Goal: Check status

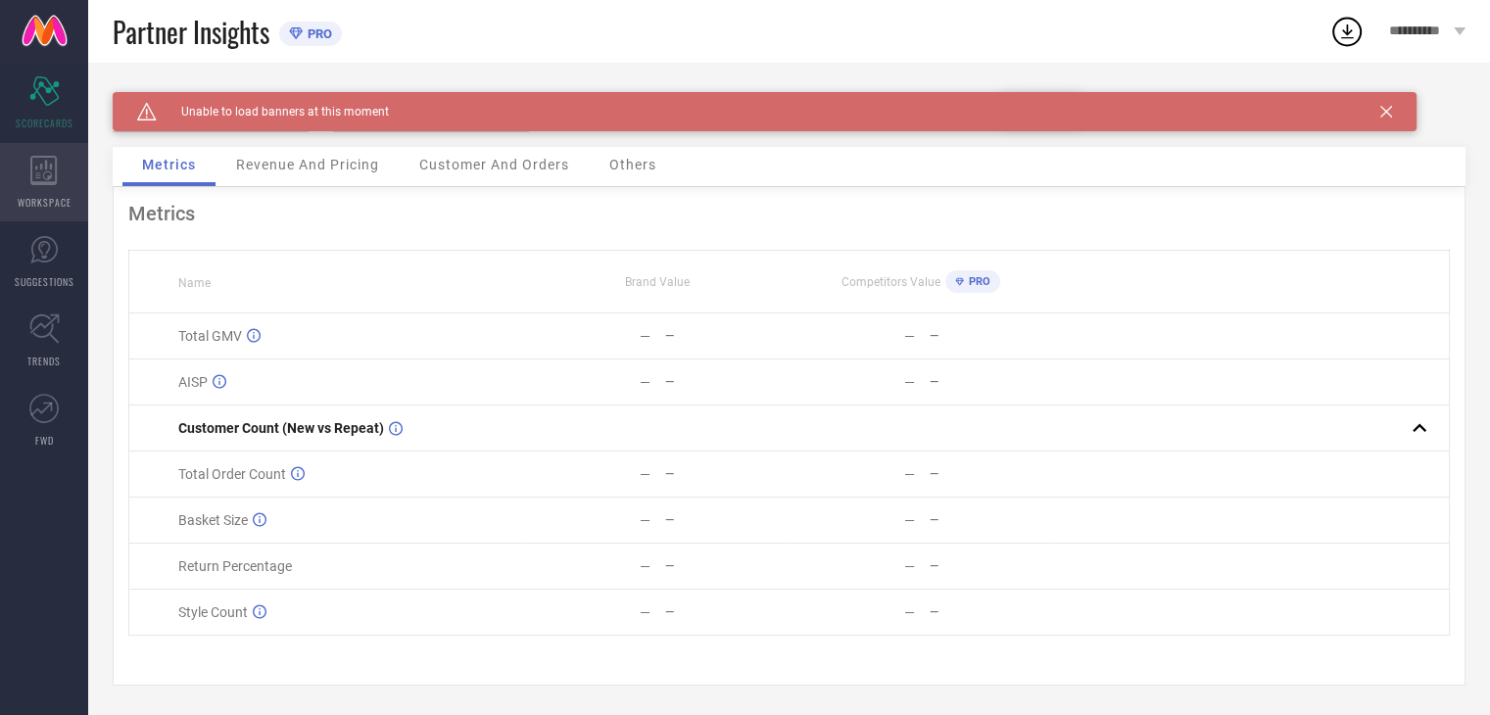
click at [41, 172] on icon at bounding box center [43, 170] width 27 height 29
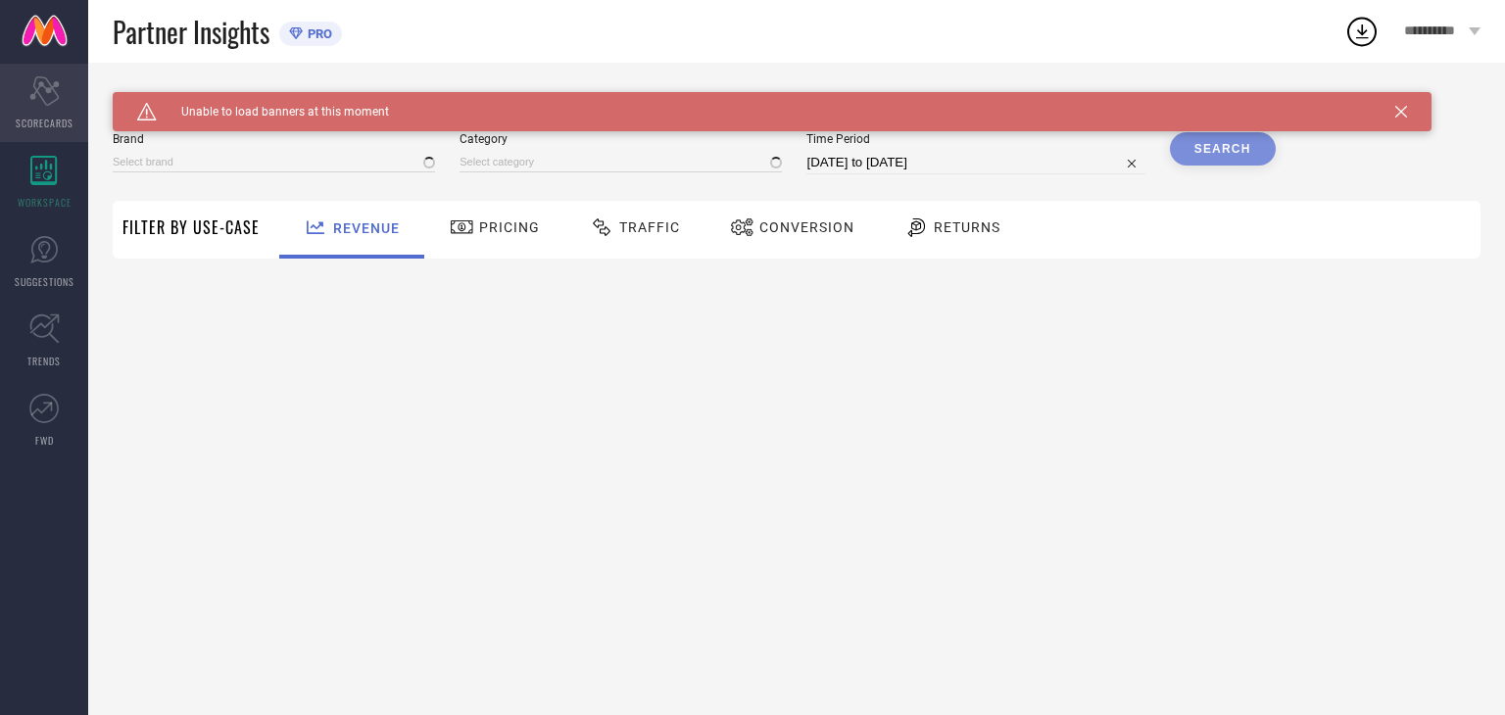
type input "SEIKO"
type input "All"
click at [37, 117] on span "SCORECARDS" at bounding box center [45, 123] width 58 height 15
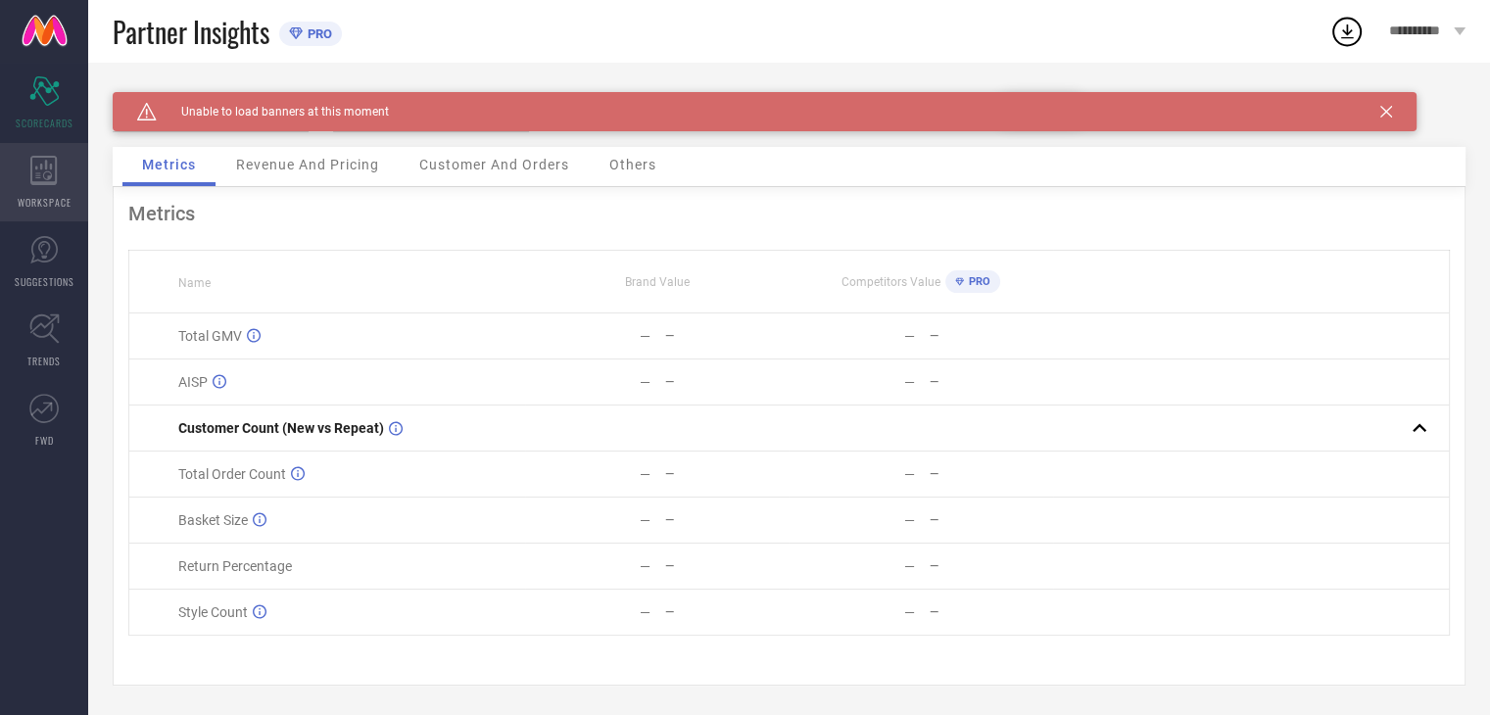
click at [53, 184] on icon at bounding box center [43, 170] width 26 height 29
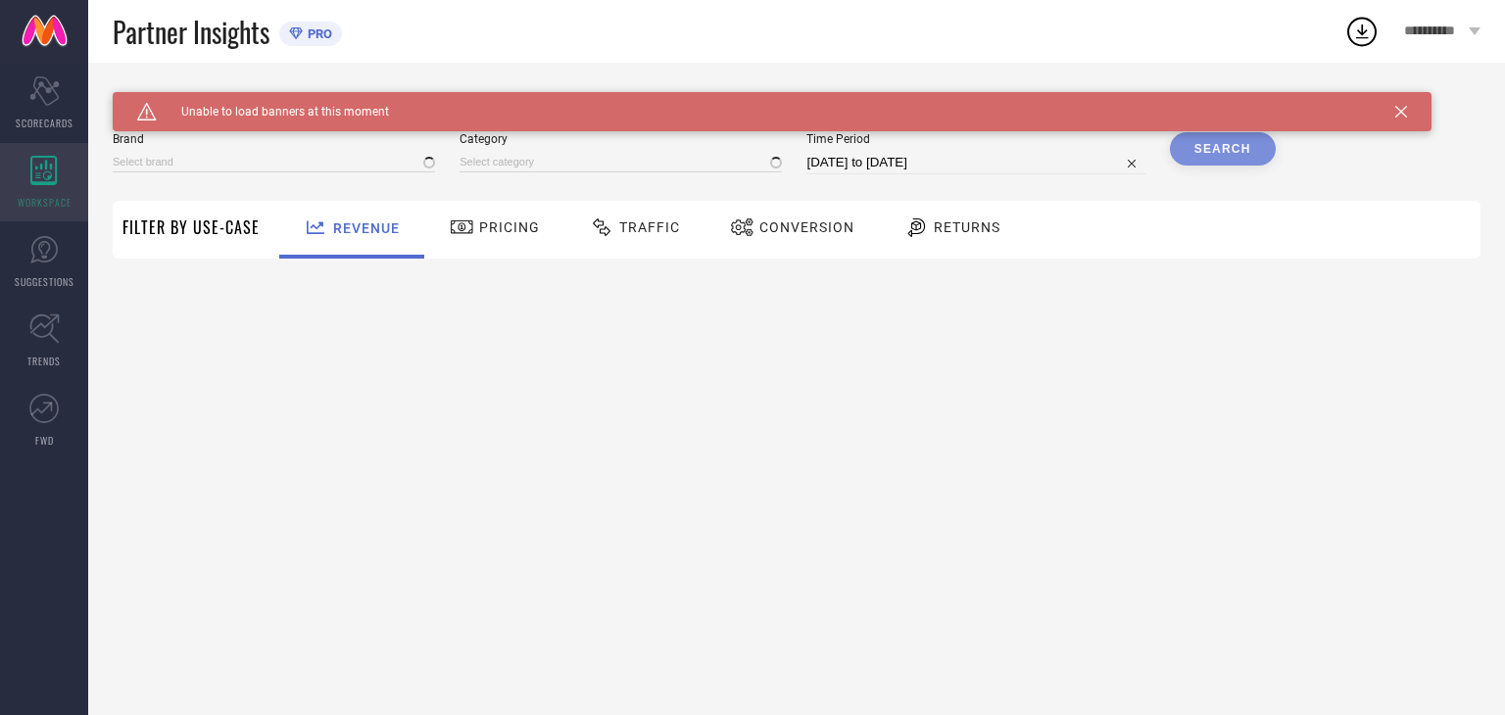
type input "SEIKO"
type input "All"
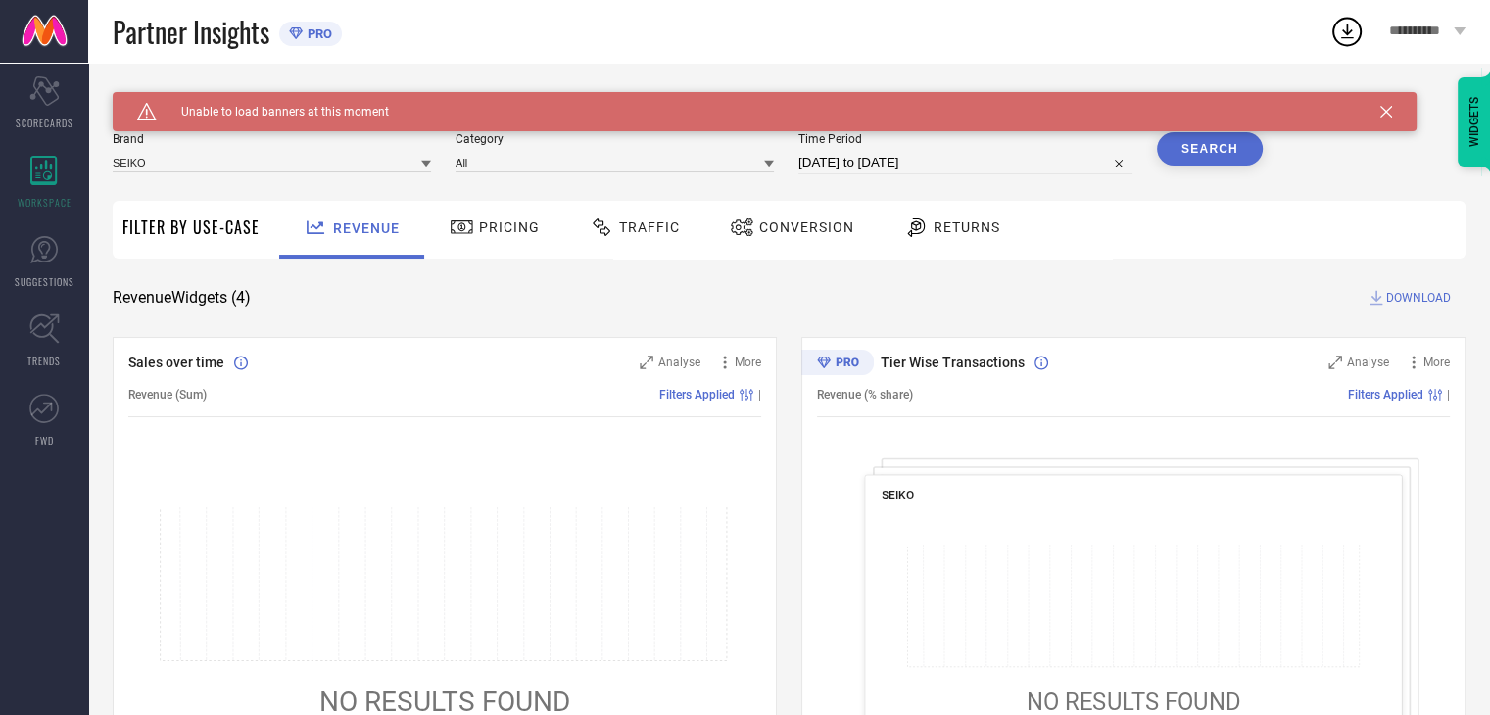
click at [535, 222] on span "Pricing" at bounding box center [509, 227] width 61 height 16
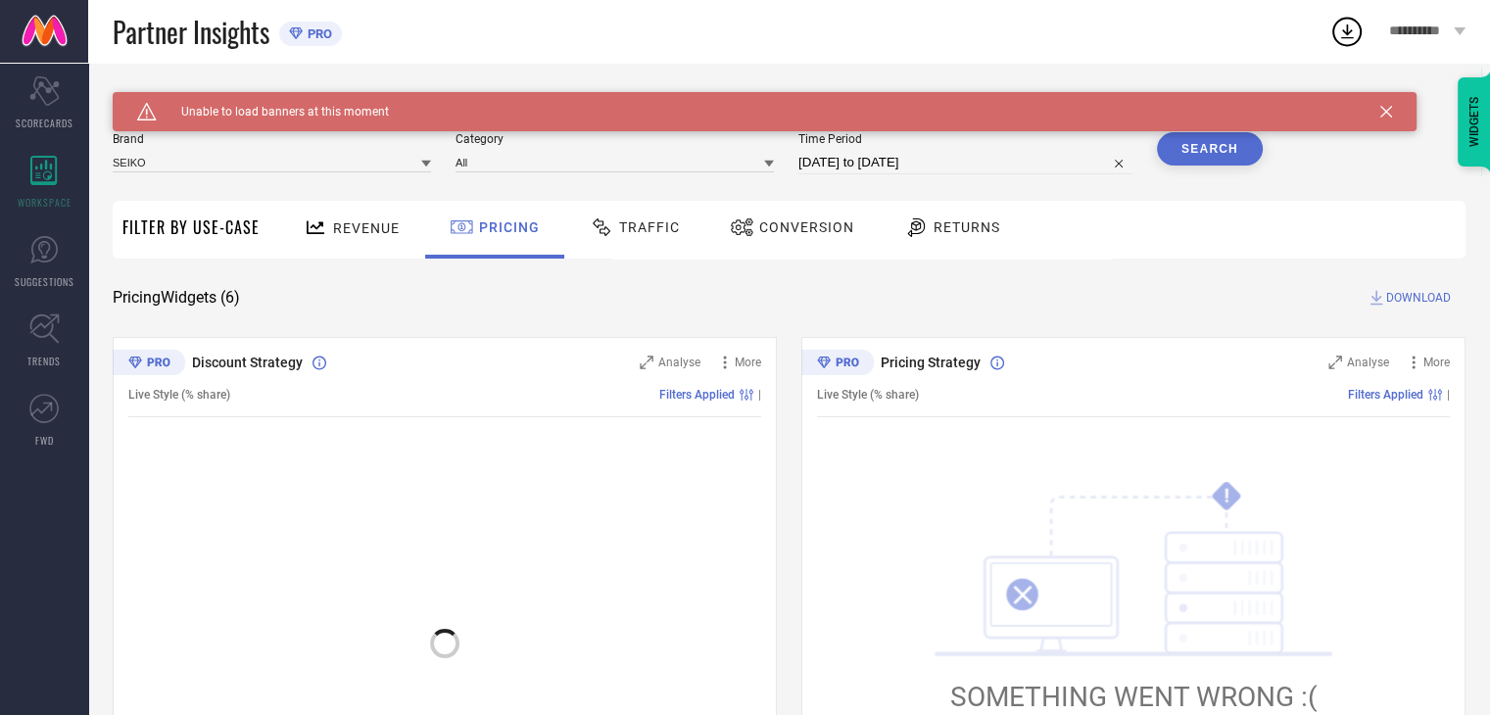
click at [609, 227] on icon at bounding box center [602, 228] width 24 height 24
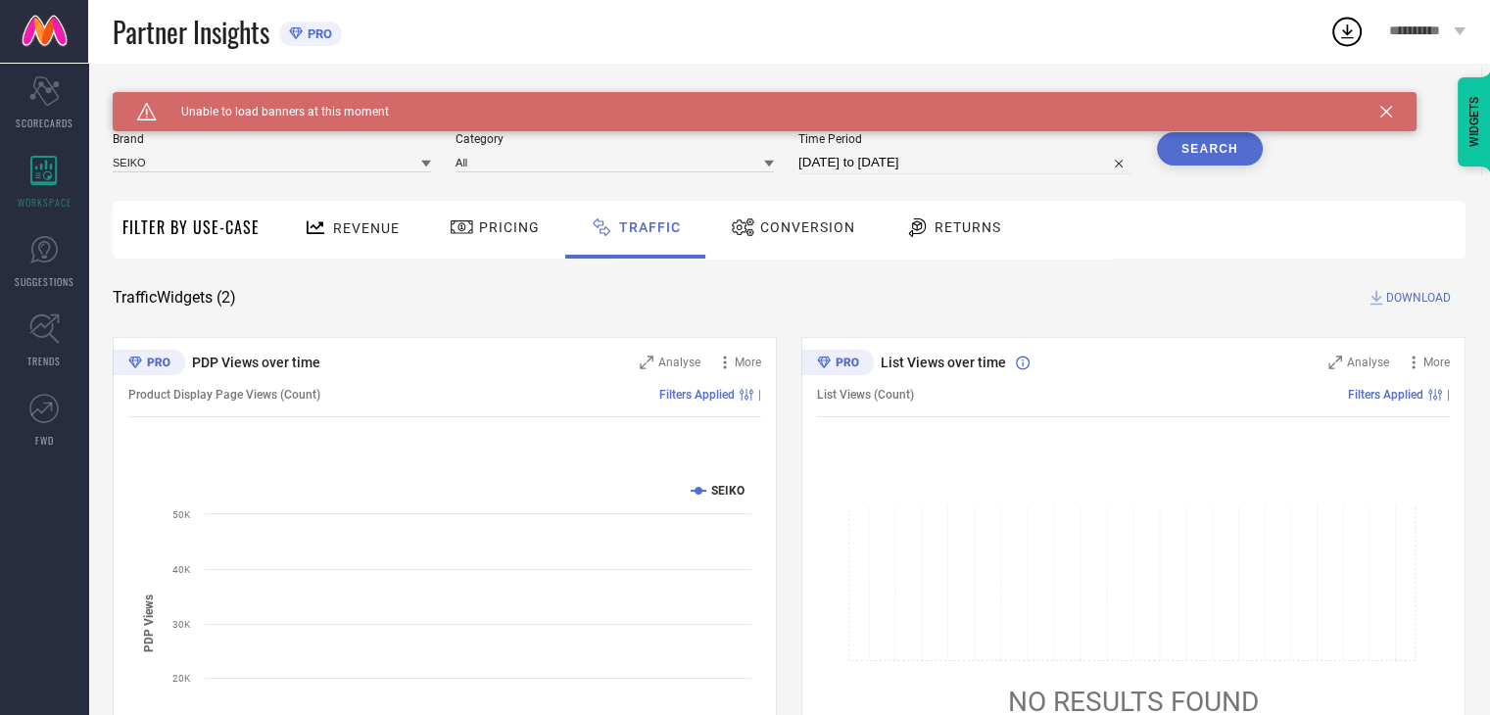
click at [795, 242] on div "Conversion" at bounding box center [793, 227] width 134 height 33
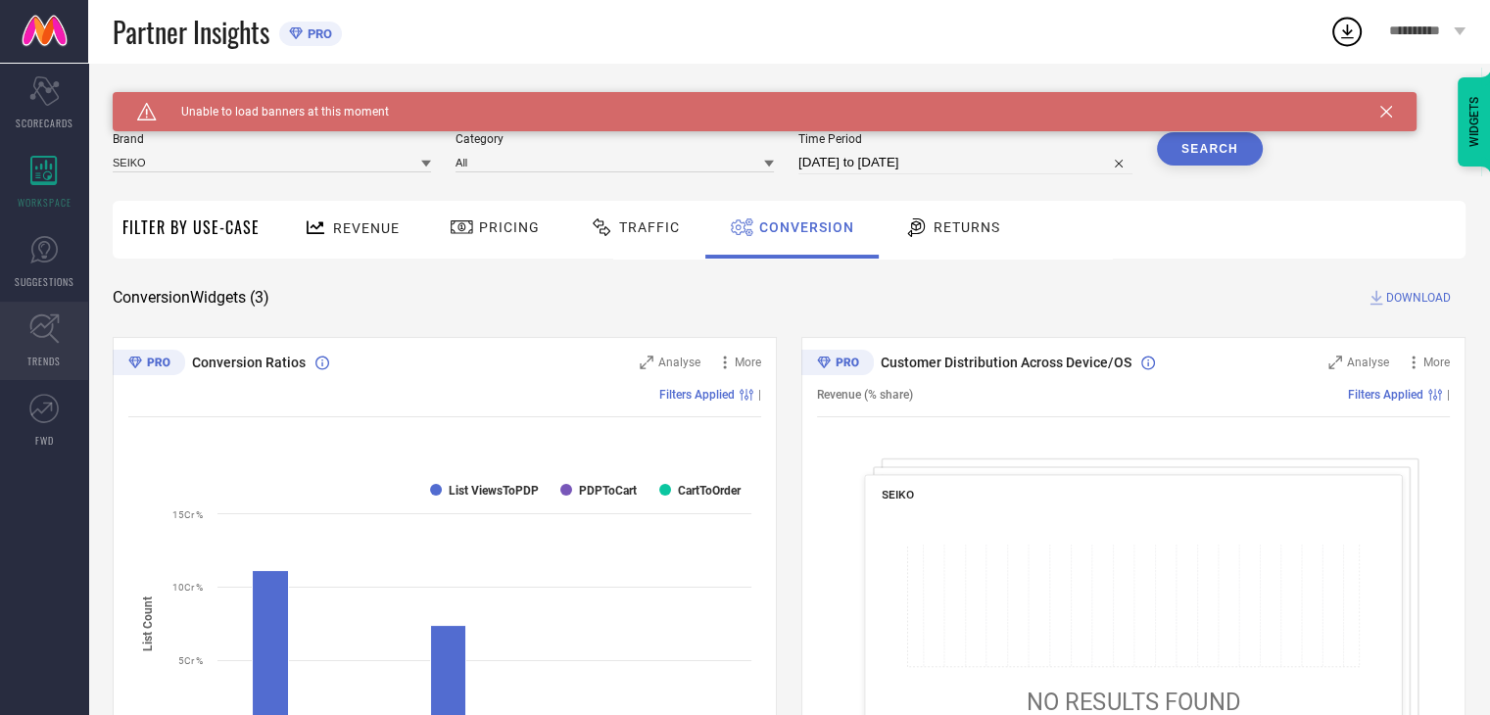
click at [39, 339] on icon at bounding box center [44, 328] width 30 height 30
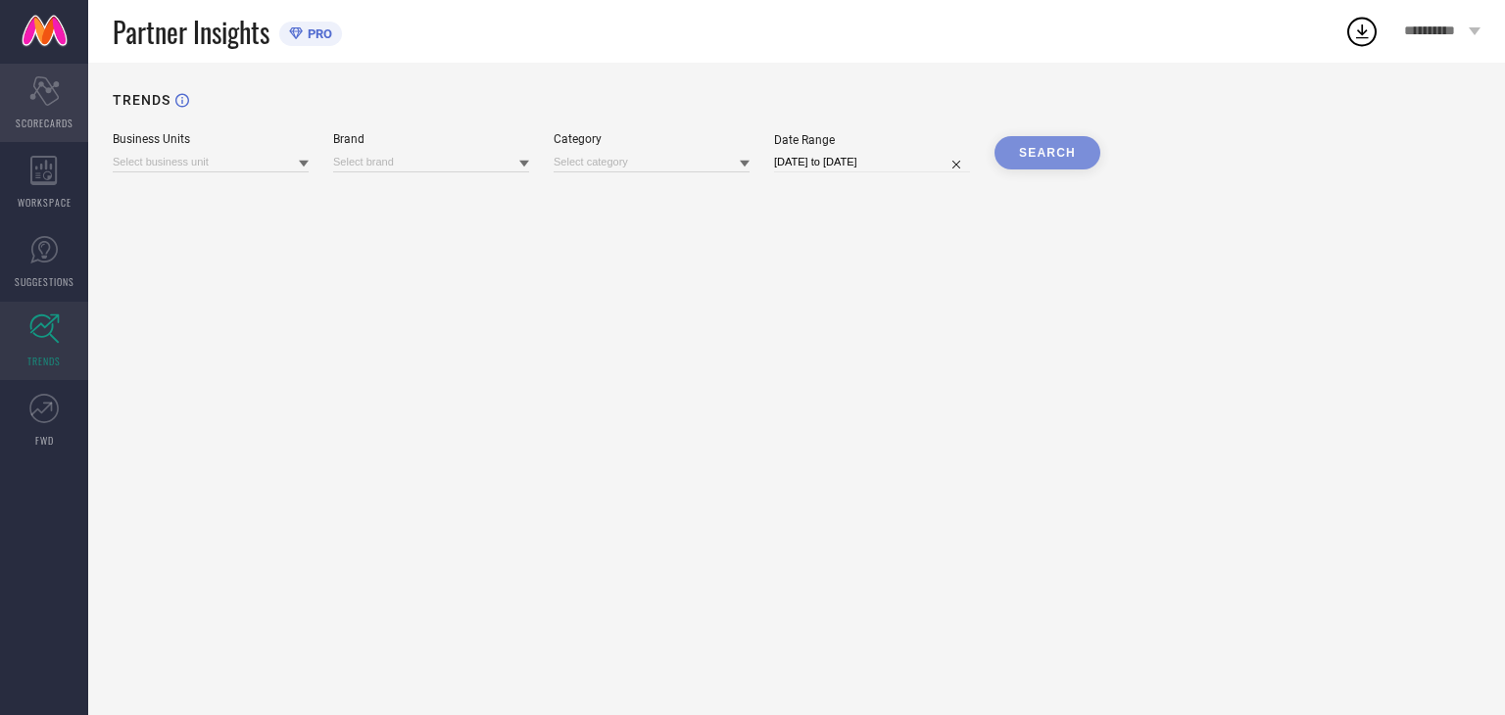
click at [30, 118] on span "SCORECARDS" at bounding box center [45, 123] width 58 height 15
